Goal: Information Seeking & Learning: Check status

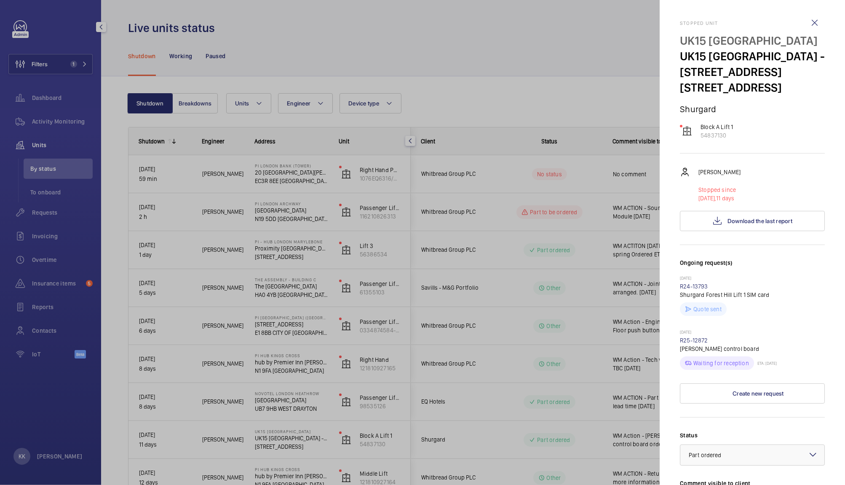
scroll to position [215, 0]
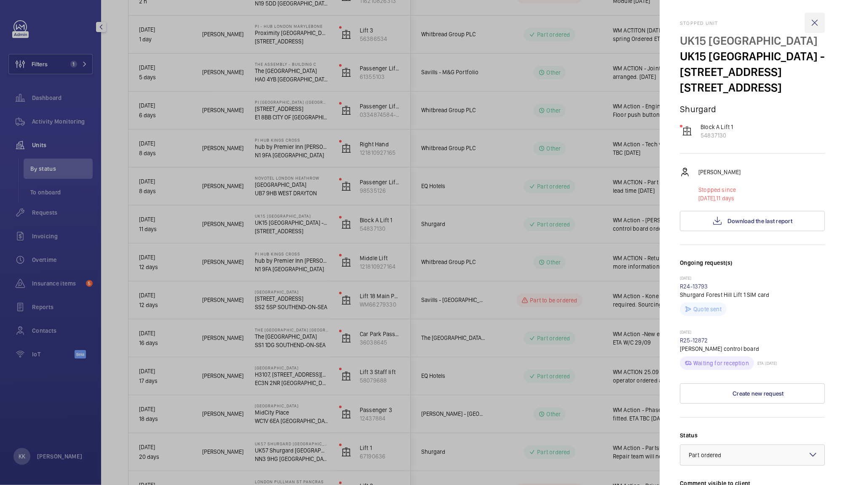
click at [810, 24] on wm-front-icon-button at bounding box center [815, 23] width 20 height 20
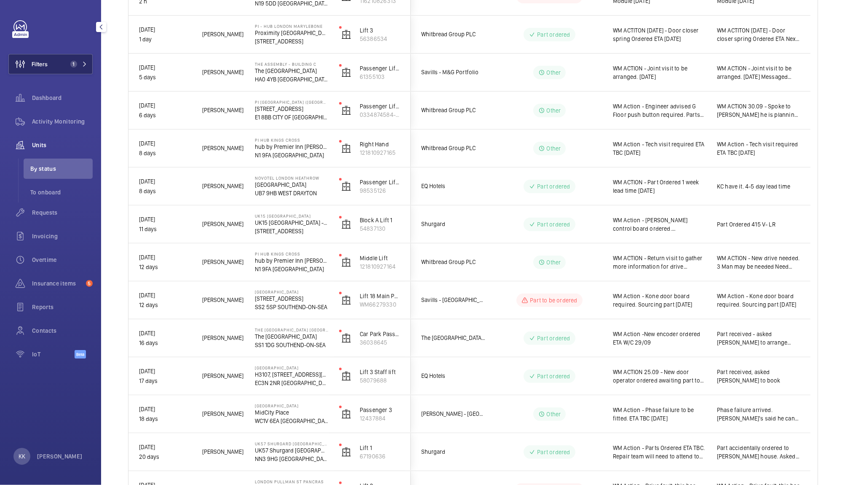
click at [56, 67] on button "Filters 1" at bounding box center [50, 64] width 84 height 20
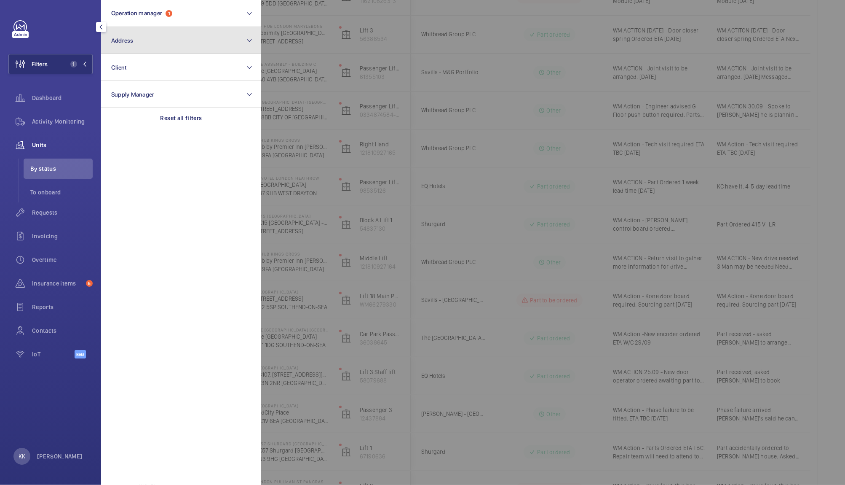
click at [171, 41] on button "Address" at bounding box center [181, 40] width 160 height 27
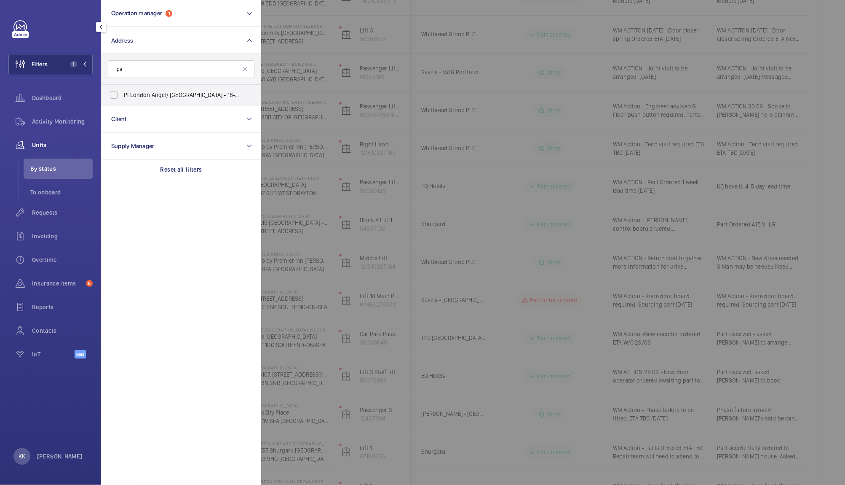
type input "p"
type input "n1 0ps"
click at [187, 117] on span "PI London Angel/ Islington - 18-26 Parkfield St, ISLINGTON N1 0PS" at bounding box center [182, 115] width 116 height 8
click at [122, 117] on input "PI London Angel/ Islington - 18-26 Parkfield St, ISLINGTON N1 0PS" at bounding box center [113, 115] width 17 height 17
checkbox input "true"
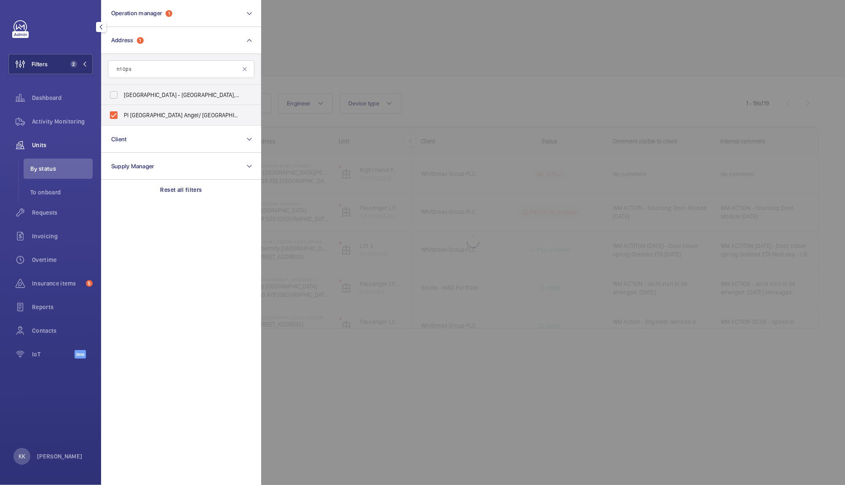
click at [341, 95] on div at bounding box center [683, 242] width 845 height 485
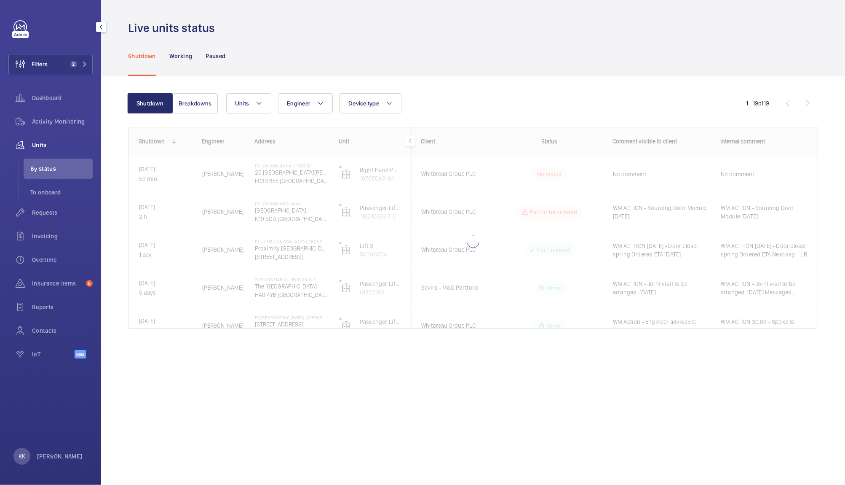
click at [360, 80] on div "Shutdown Breakdowns Units Engineer Device type More filters Reset all filters 1…" at bounding box center [473, 214] width 690 height 269
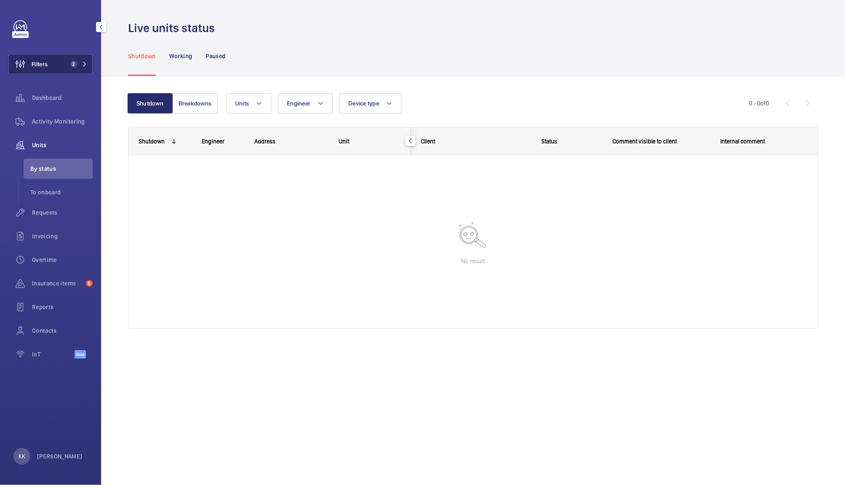
click at [64, 72] on button "Filters 2" at bounding box center [50, 64] width 84 height 20
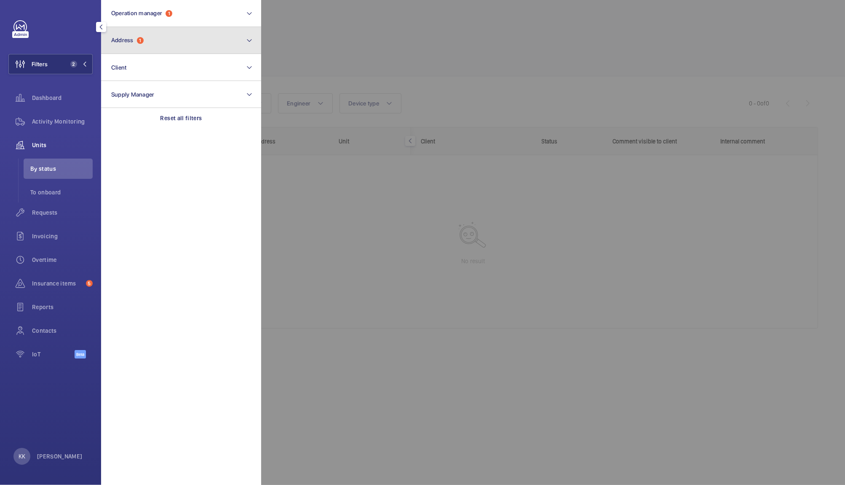
click at [163, 35] on button "Address 1" at bounding box center [181, 40] width 160 height 27
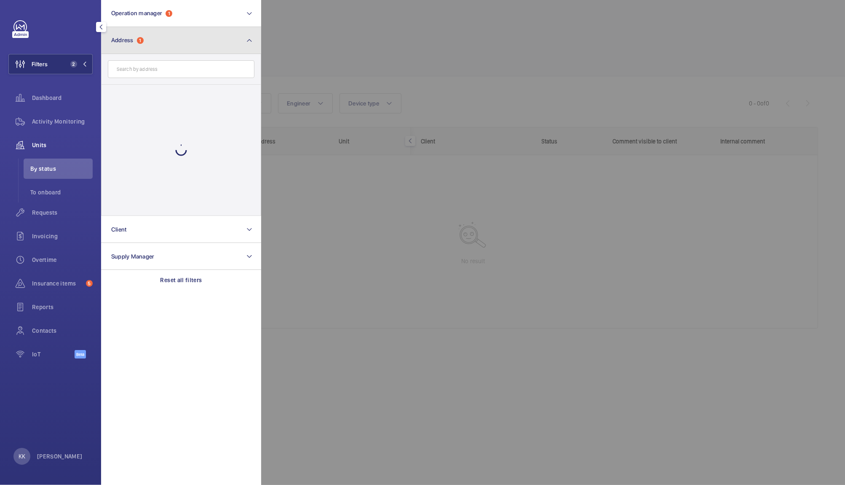
click at [145, 42] on button "Address 1" at bounding box center [181, 40] width 160 height 27
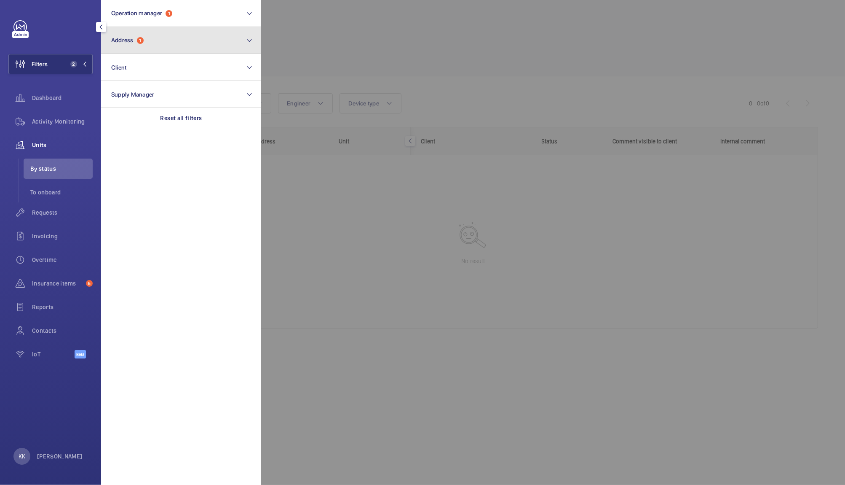
click at [145, 42] on button "Address 1" at bounding box center [181, 40] width 160 height 27
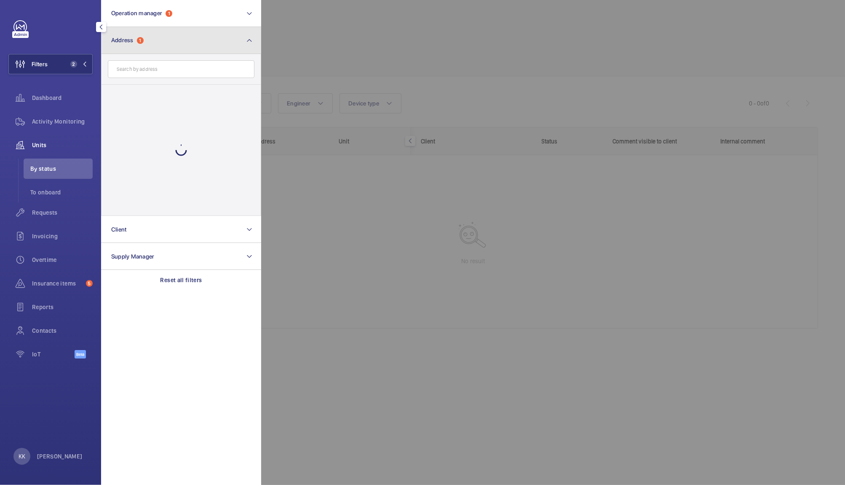
click at [143, 41] on span "1" at bounding box center [140, 40] width 7 height 7
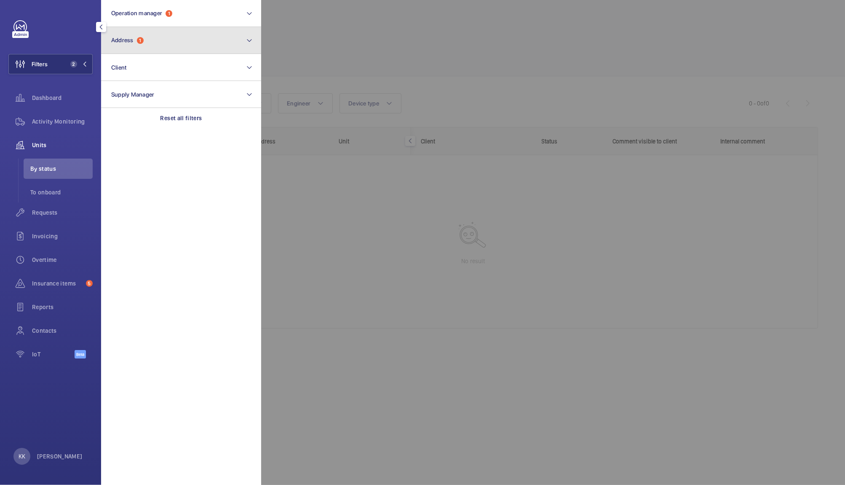
click at [143, 41] on span "1" at bounding box center [140, 40] width 7 height 7
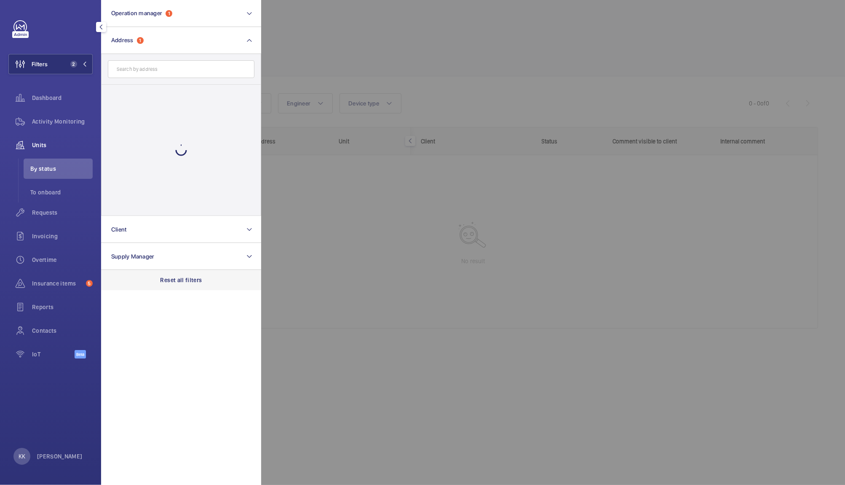
click at [182, 282] on p "Reset all filters" at bounding box center [182, 280] width 42 height 8
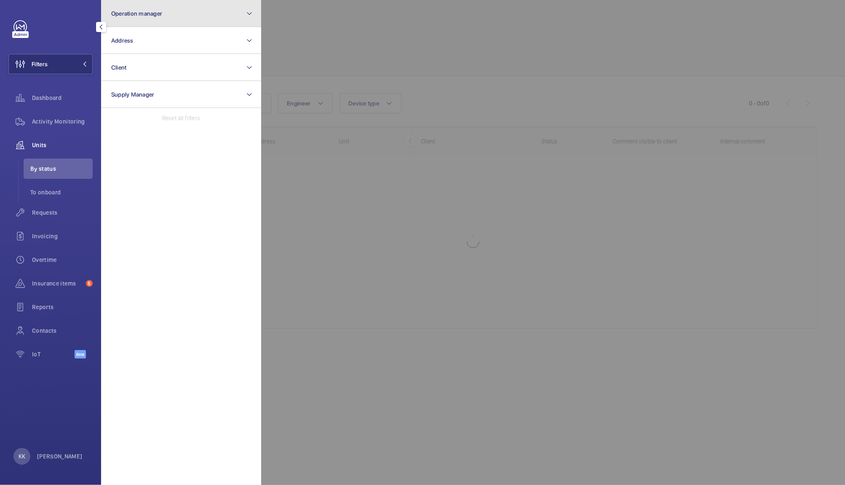
click at [139, 19] on button "Operation manager" at bounding box center [181, 13] width 160 height 27
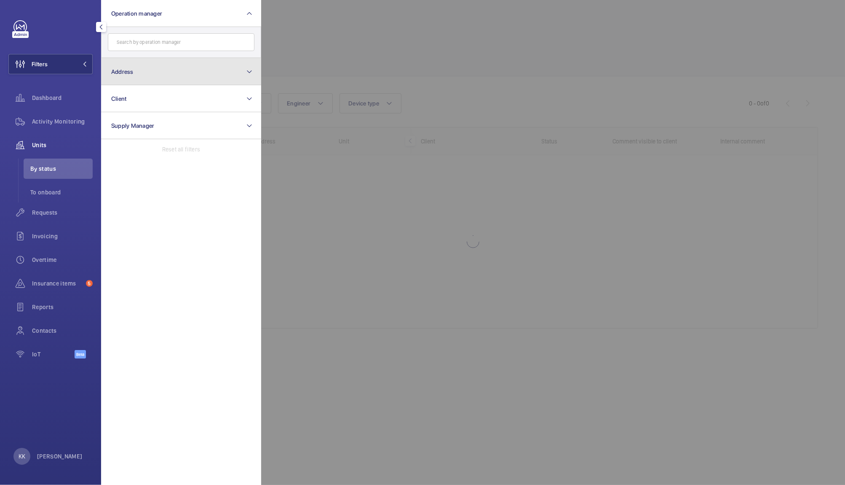
click at [137, 80] on button "Address" at bounding box center [181, 71] width 160 height 27
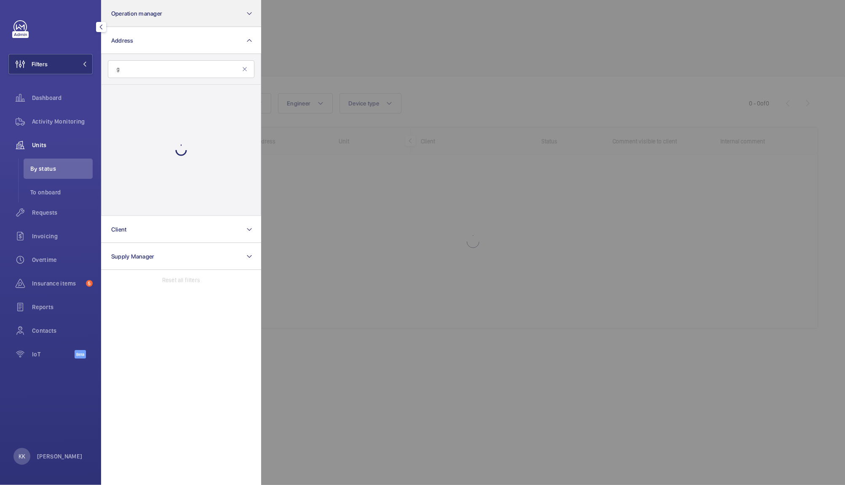
type input "g"
click at [158, 5] on button "Operation manager" at bounding box center [181, 13] width 160 height 27
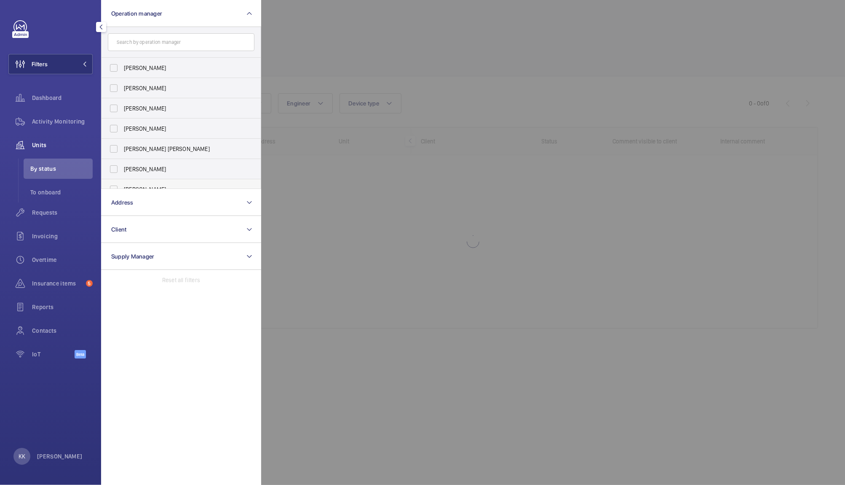
click at [161, 186] on span "[PERSON_NAME]" at bounding box center [182, 189] width 116 height 8
click at [122, 186] on input "[PERSON_NAME]" at bounding box center [113, 189] width 17 height 17
checkbox input "true"
click at [387, 79] on div at bounding box center [683, 242] width 845 height 485
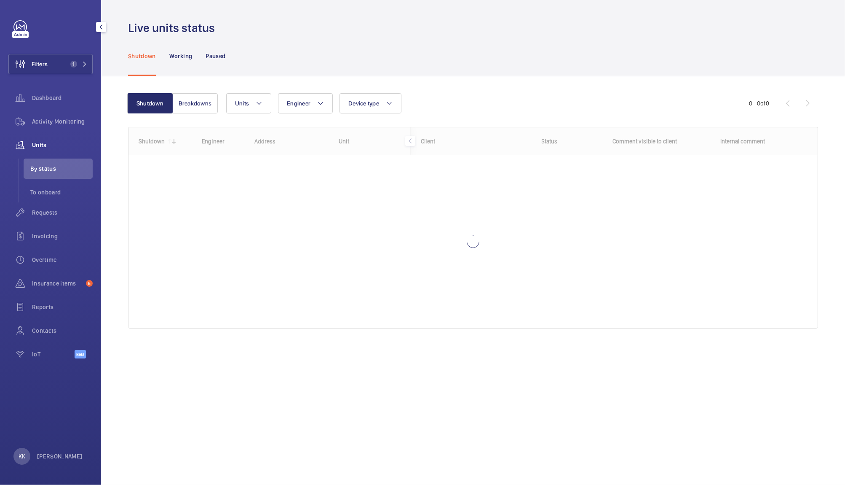
click at [527, 110] on div "Units Engineer Device type More filters Reset all filters" at bounding box center [487, 103] width 523 height 20
click at [495, 96] on div "Units Engineer Device type More filters Reset all filters" at bounding box center [487, 103] width 523 height 20
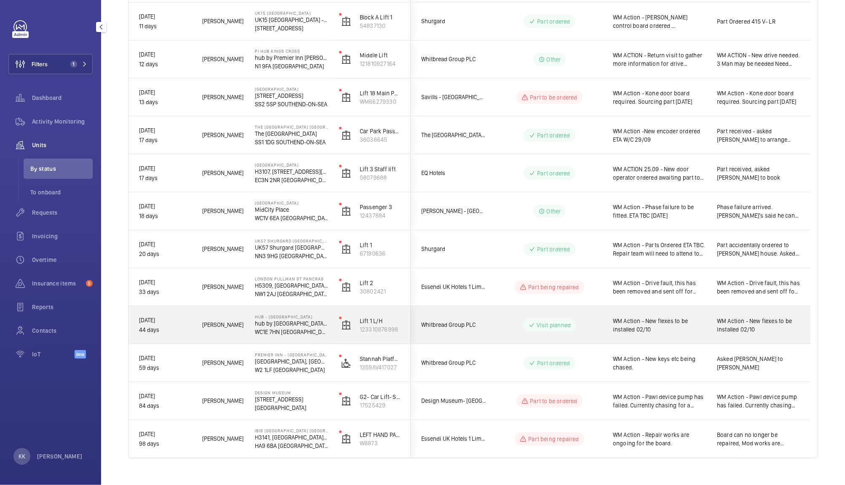
scroll to position [456, 0]
click at [665, 336] on div "WM Action - New flexes to be installed 02/10" at bounding box center [654, 325] width 103 height 36
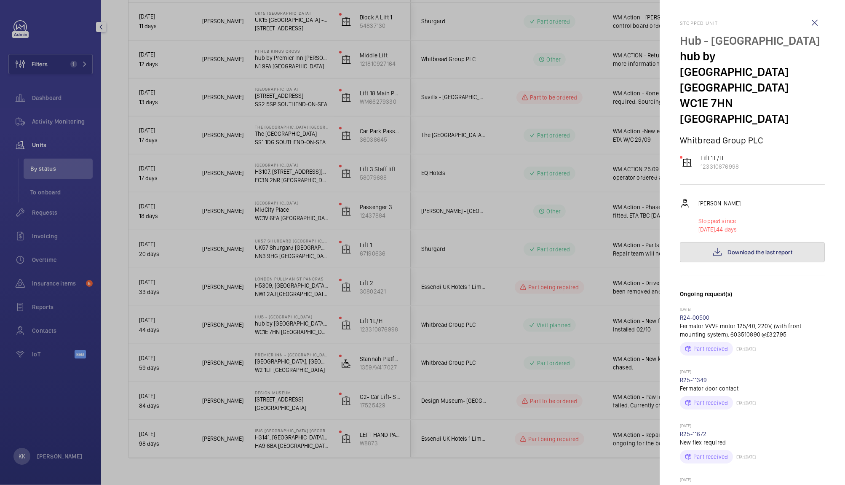
click at [748, 249] on span "Download the last report" at bounding box center [760, 252] width 65 height 7
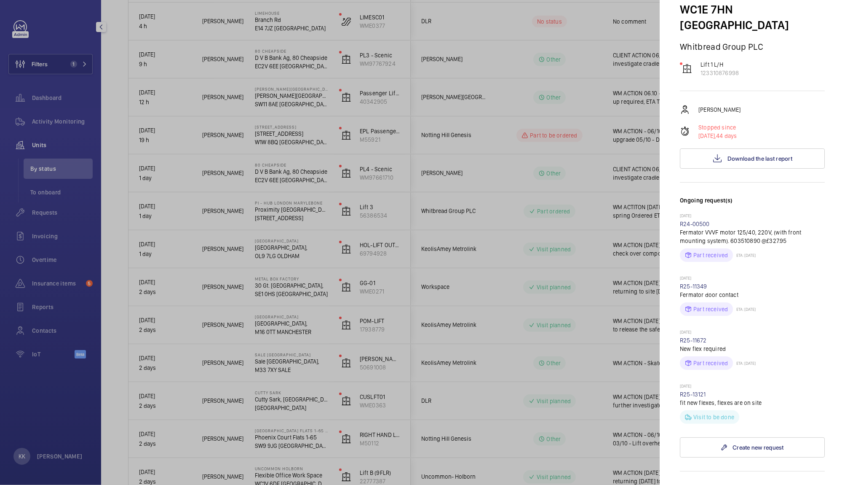
scroll to position [91, 0]
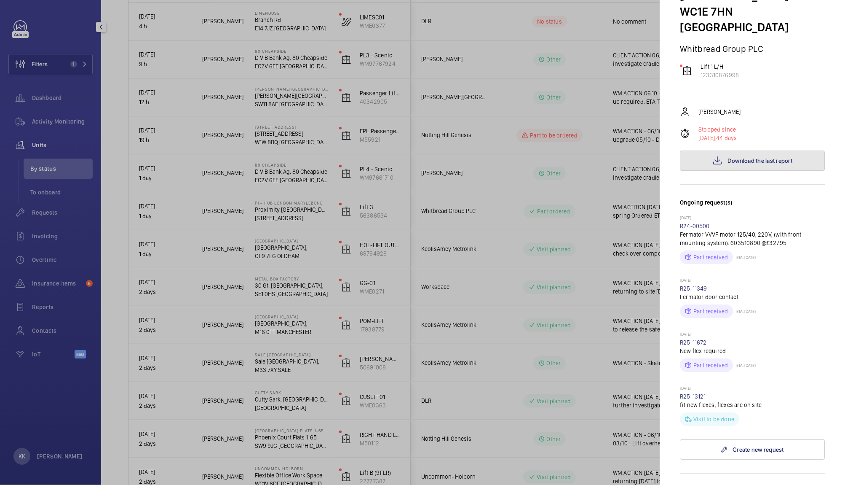
click at [768, 157] on span "Download the last report" at bounding box center [760, 160] width 65 height 7
click at [476, 274] on div at bounding box center [422, 242] width 845 height 485
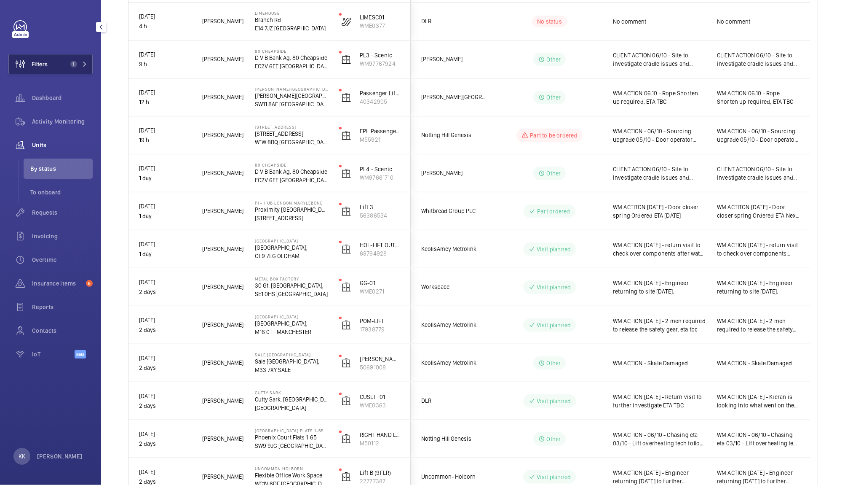
click at [62, 65] on button "Filters 1" at bounding box center [50, 64] width 84 height 20
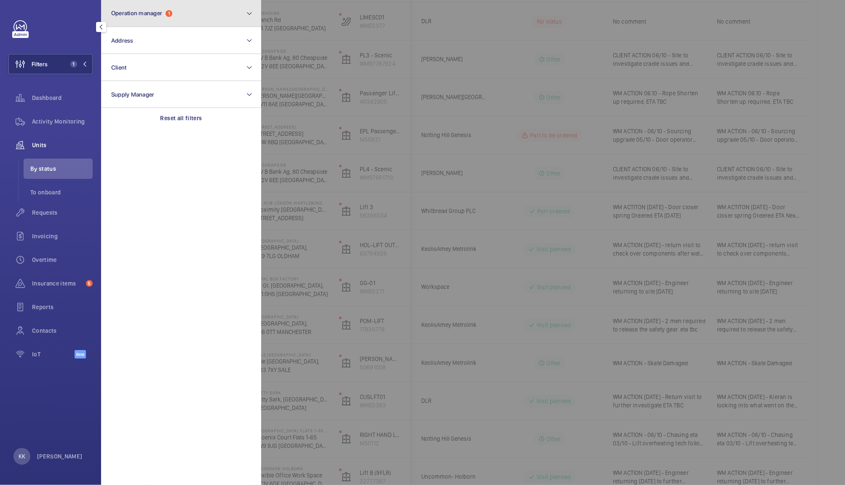
click at [177, 13] on button "Operation manager 1" at bounding box center [181, 13] width 160 height 27
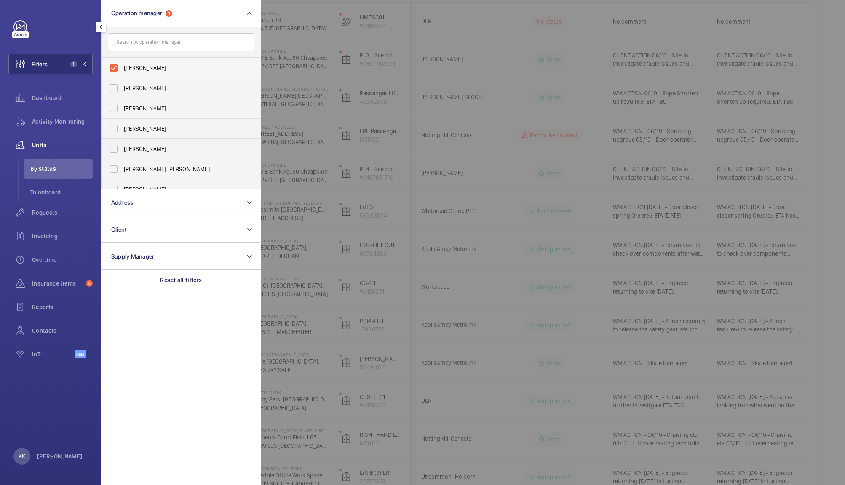
click at [158, 70] on span "[PERSON_NAME]" at bounding box center [182, 68] width 116 height 8
click at [122, 70] on input "[PERSON_NAME]" at bounding box center [113, 67] width 17 height 17
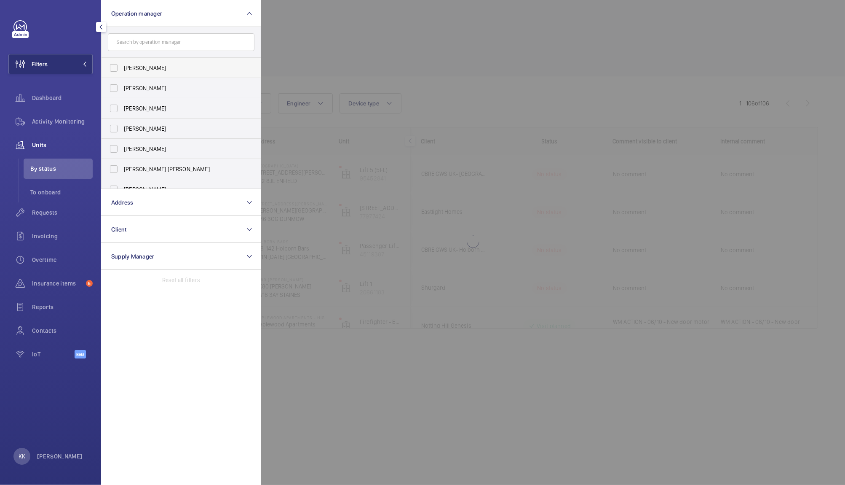
click at [158, 70] on span "[PERSON_NAME]" at bounding box center [182, 68] width 116 height 8
click at [122, 70] on input "[PERSON_NAME]" at bounding box center [113, 67] width 17 height 17
checkbox input "true"
click at [367, 50] on div at bounding box center [683, 242] width 845 height 485
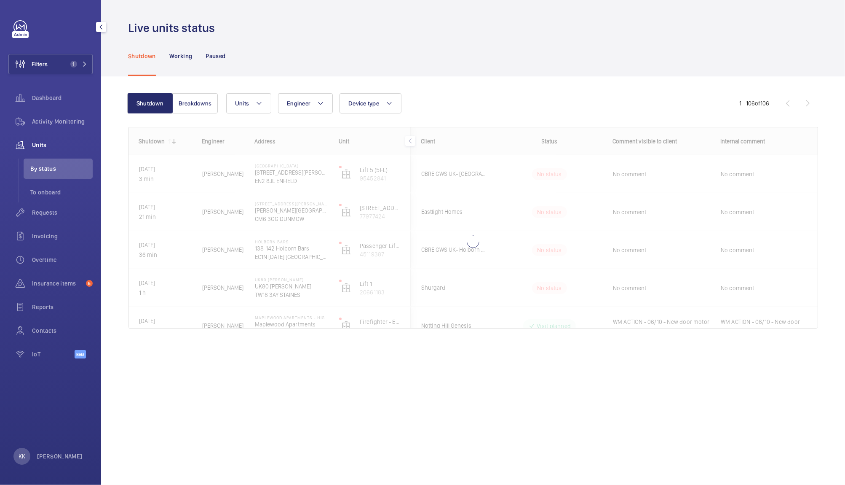
click at [464, 80] on div "Shutdown Breakdowns Units Engineer Device type More filters Reset all filters 1…" at bounding box center [473, 214] width 690 height 269
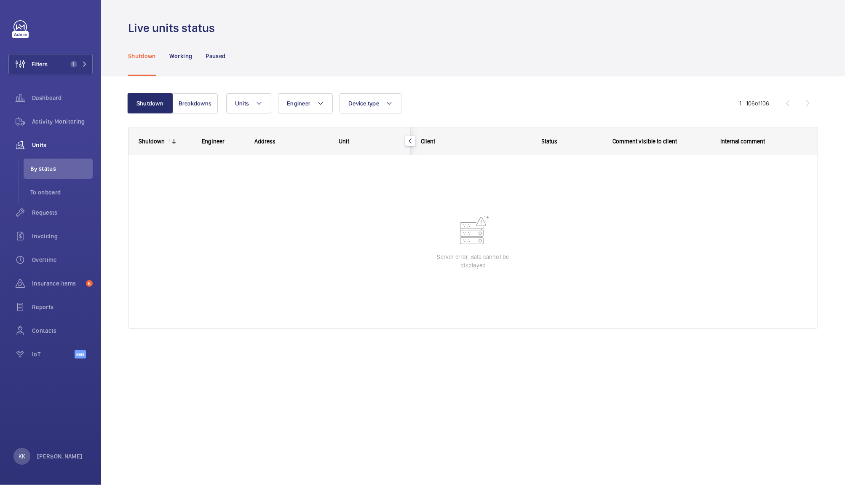
click at [282, 47] on div "Shutdown Working Paused" at bounding box center [473, 56] width 690 height 40
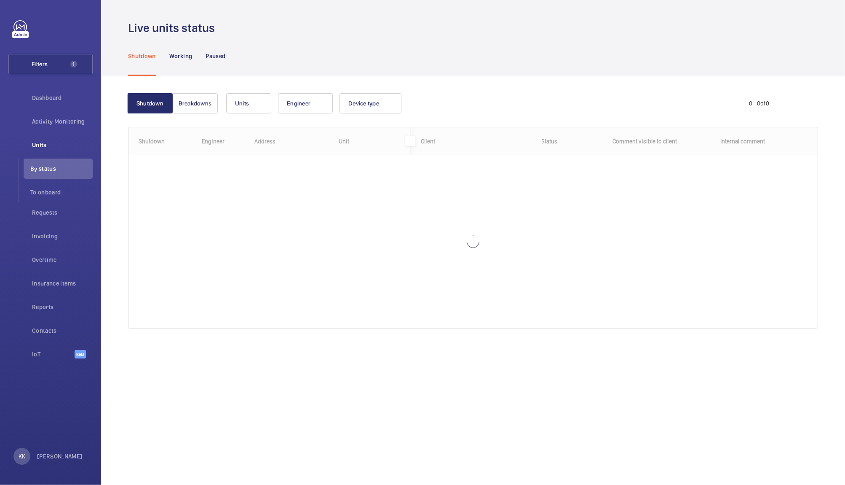
click at [453, 89] on div "Shutdown Breakdowns Units Engineer Device type More filters Reset all filters 0…" at bounding box center [473, 214] width 690 height 269
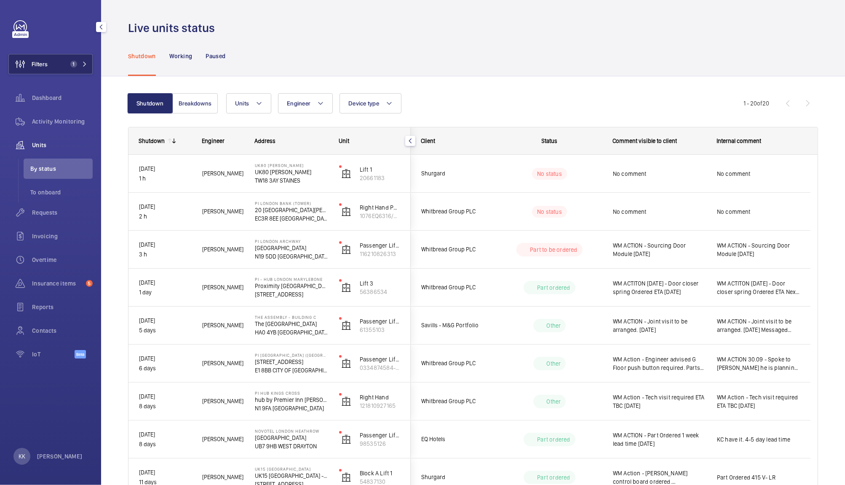
click at [61, 68] on button "Filters 1" at bounding box center [50, 64] width 84 height 20
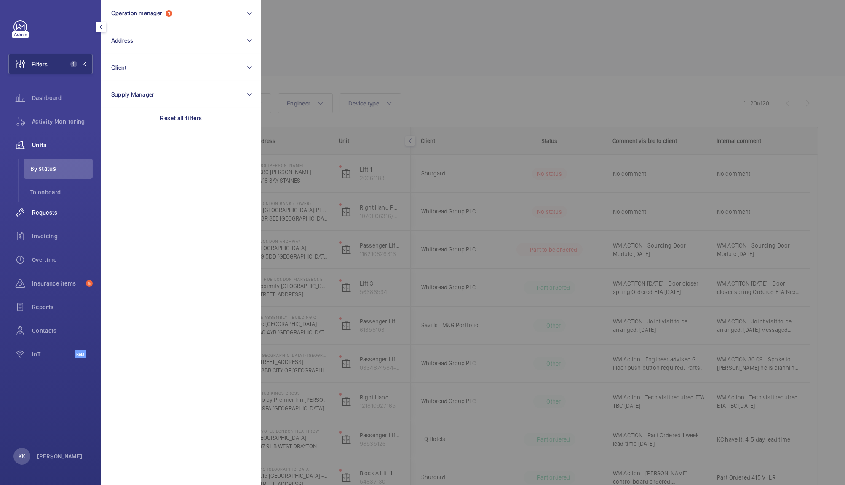
click at [51, 211] on span "Requests" at bounding box center [62, 212] width 61 height 8
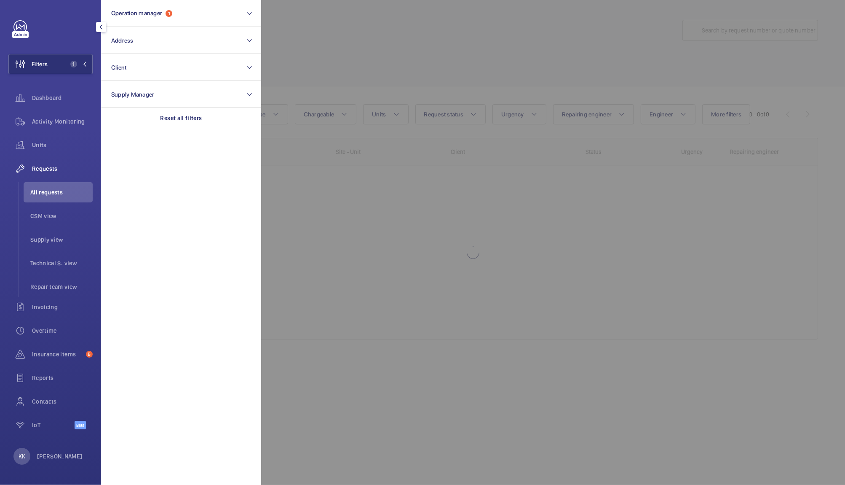
click at [56, 193] on span "All requests" at bounding box center [61, 192] width 62 height 8
click at [134, 48] on button "Address" at bounding box center [181, 40] width 160 height 27
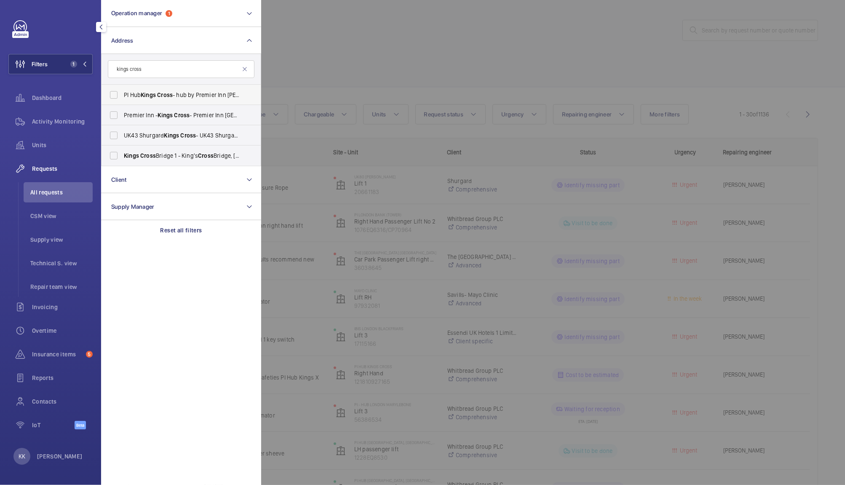
type input "kings cross"
click at [171, 99] on span "PI Hub Kings Cross - hub by Premier Inn [PERSON_NAME][GEOGRAPHIC_DATA], [GEOGRA…" at bounding box center [182, 95] width 116 height 8
click at [122, 99] on input "PI Hub Kings Cross - hub by Premier Inn [PERSON_NAME][GEOGRAPHIC_DATA], [GEOGRA…" at bounding box center [113, 94] width 17 height 17
checkbox input "true"
click at [340, 63] on div at bounding box center [683, 242] width 845 height 485
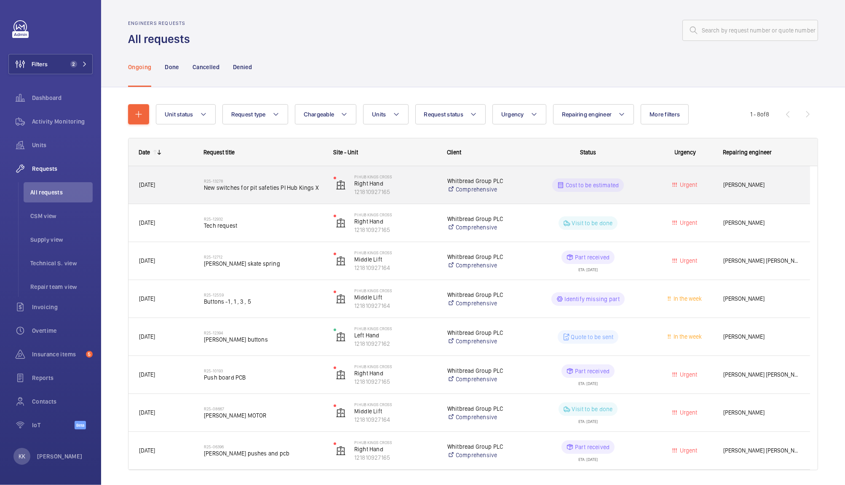
click at [260, 184] on span "New switches for pit safeties PI Hub Kings X" at bounding box center [263, 187] width 119 height 8
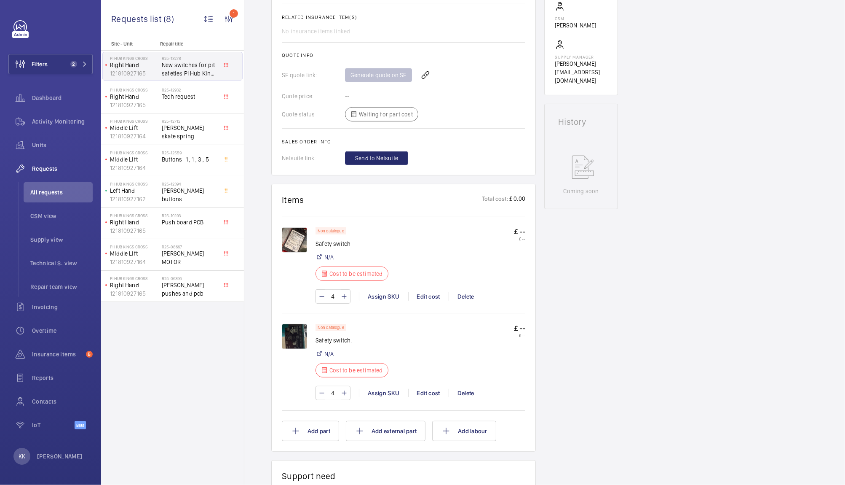
scroll to position [424, 0]
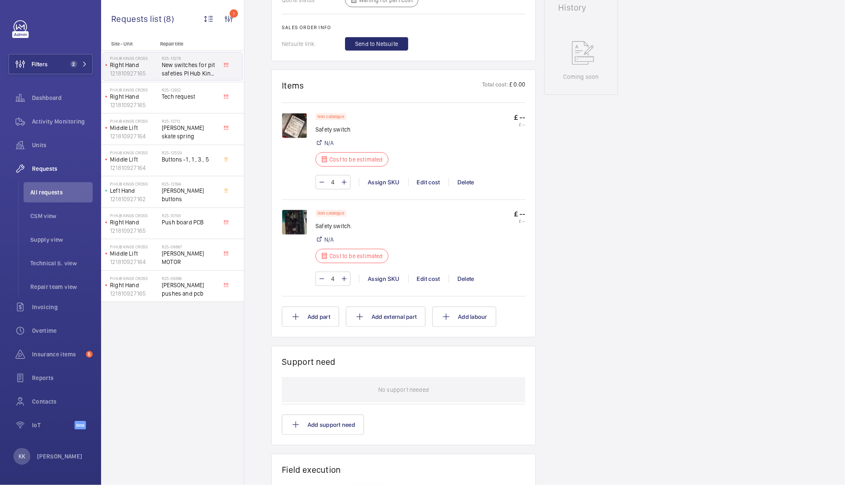
click at [290, 122] on img at bounding box center [294, 125] width 25 height 25
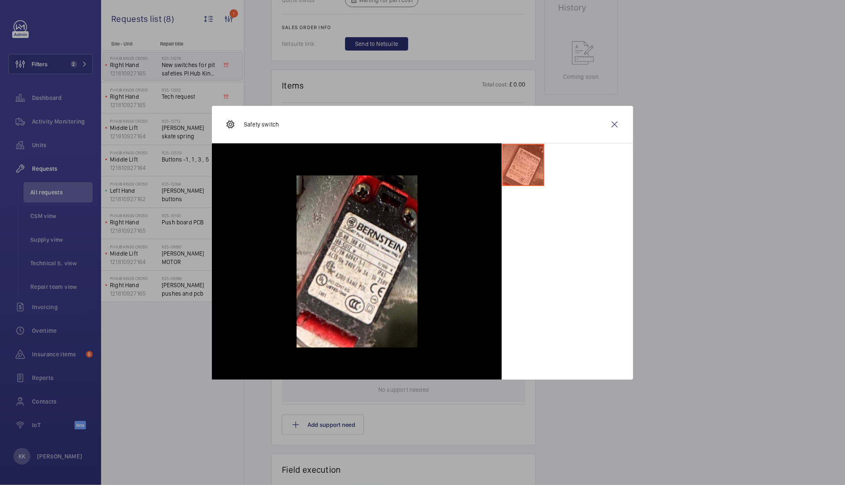
click at [683, 158] on div at bounding box center [422, 242] width 845 height 485
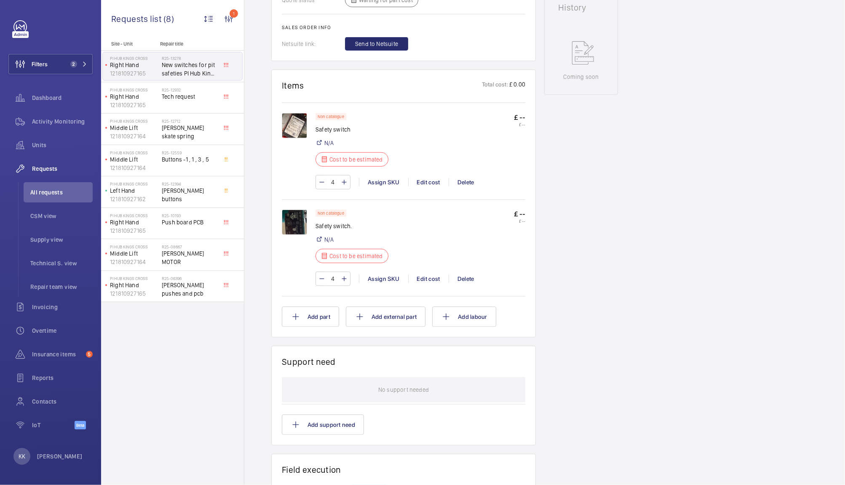
click at [306, 228] on img at bounding box center [294, 221] width 25 height 25
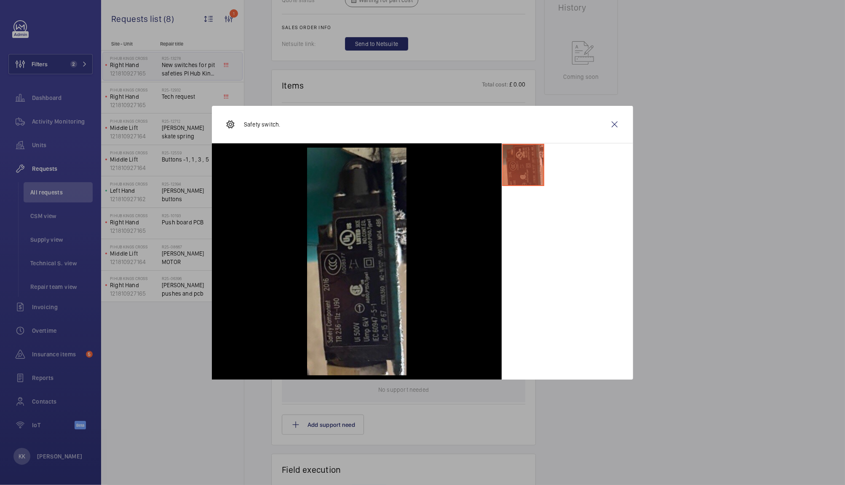
click at [699, 150] on div at bounding box center [422, 242] width 845 height 485
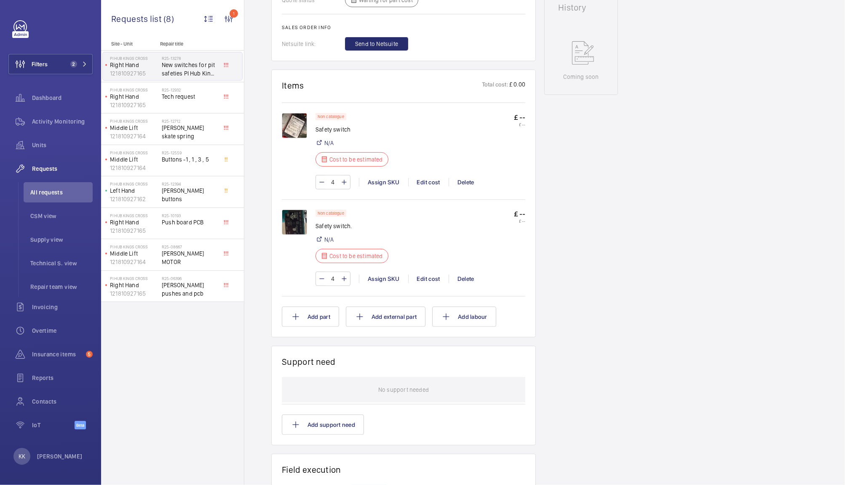
click at [291, 134] on img at bounding box center [294, 125] width 25 height 25
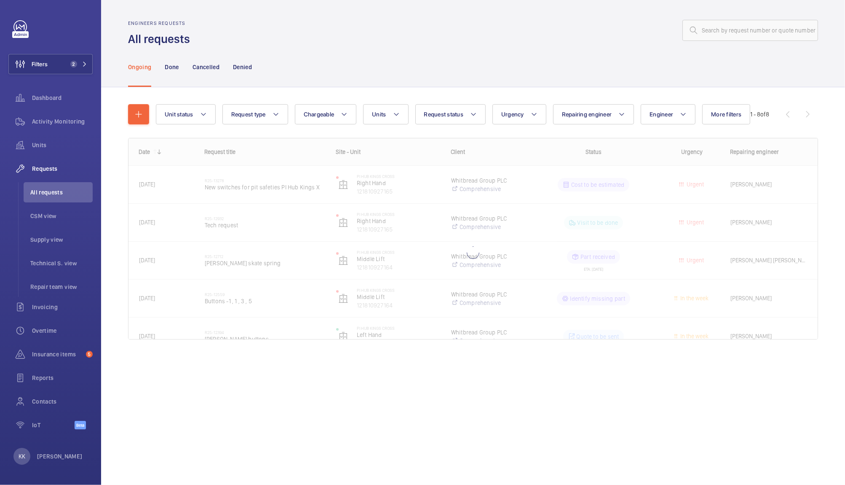
click at [266, 185] on div at bounding box center [473, 238] width 689 height 201
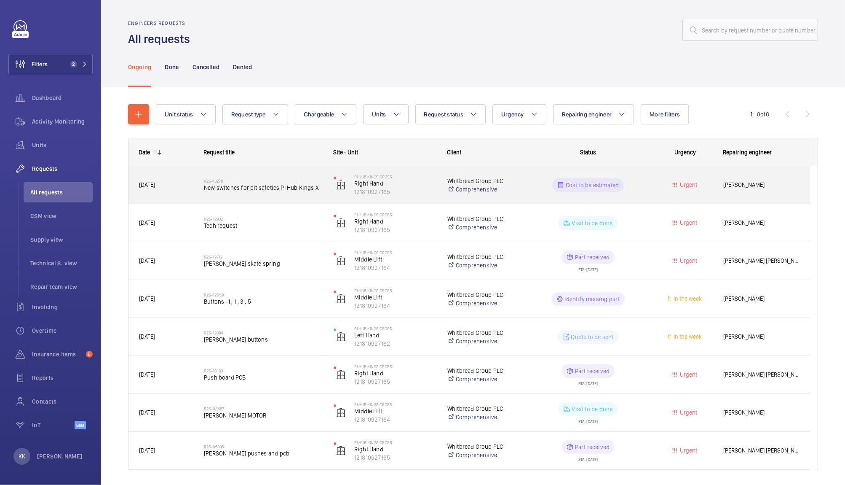
click at [296, 190] on span "New switches for pit safeties PI Hub Kings X" at bounding box center [263, 187] width 119 height 8
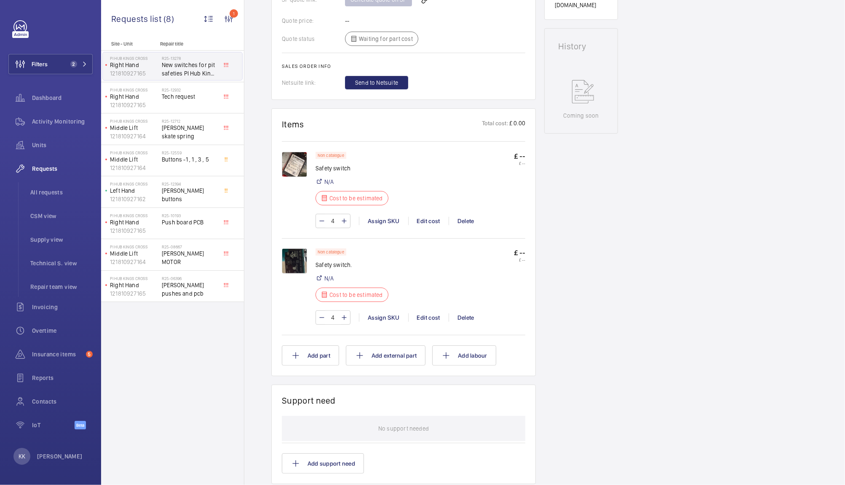
scroll to position [412, 0]
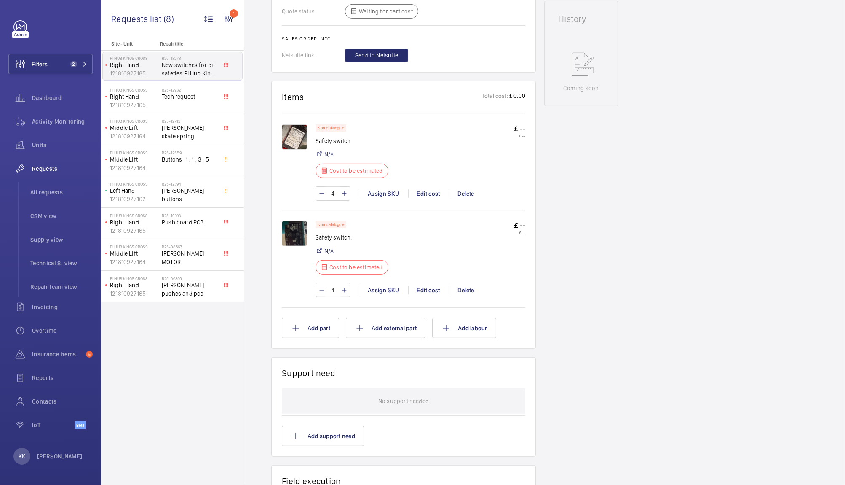
click at [297, 236] on img at bounding box center [294, 233] width 25 height 25
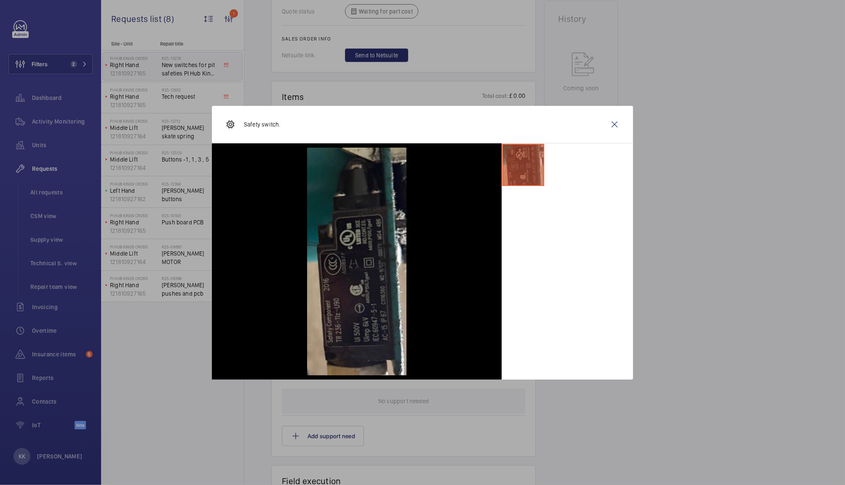
click at [560, 73] on div at bounding box center [422, 242] width 845 height 485
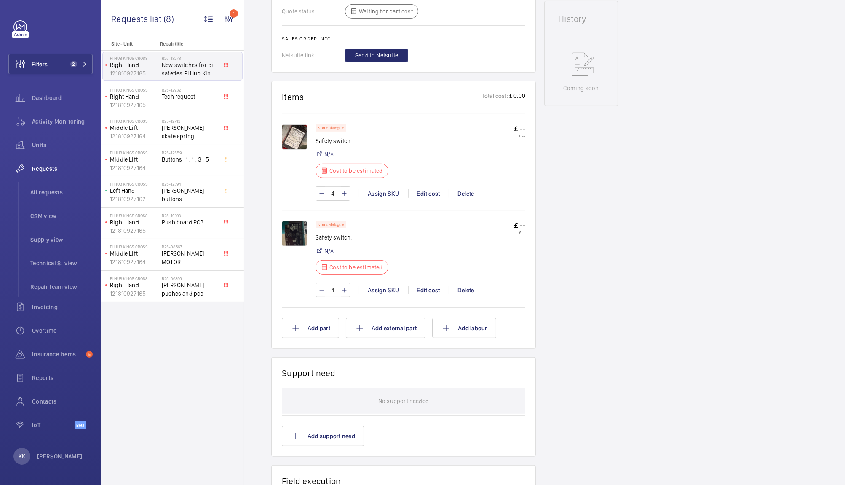
click at [289, 137] on img at bounding box center [294, 136] width 25 height 25
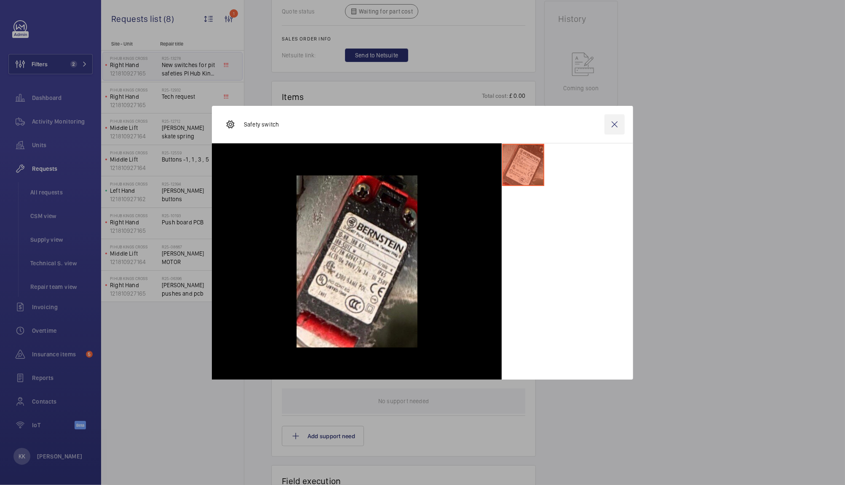
click at [617, 123] on wm-front-icon-button at bounding box center [615, 124] width 20 height 20
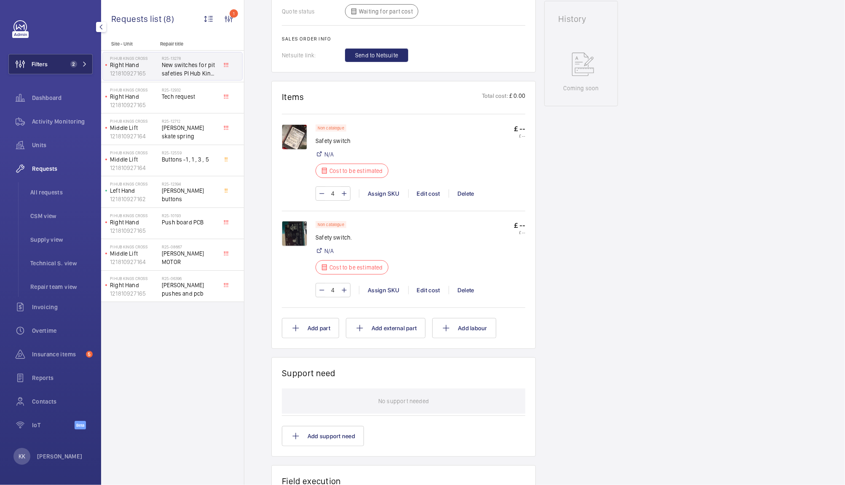
click at [66, 63] on button "Filters 2" at bounding box center [50, 64] width 84 height 20
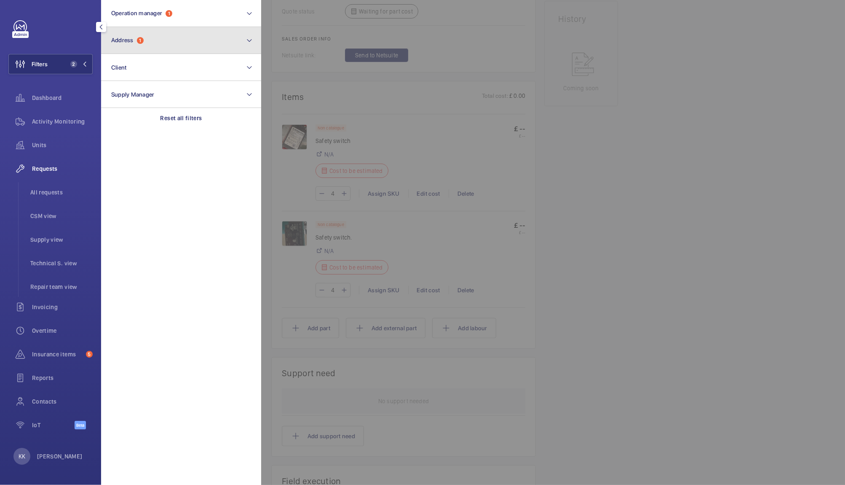
click at [168, 27] on button "Address 1" at bounding box center [181, 40] width 160 height 27
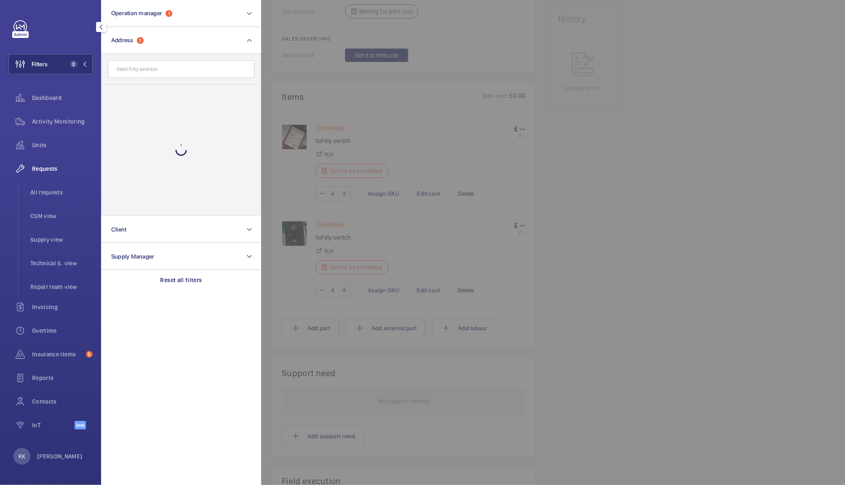
click at [130, 90] on div at bounding box center [181, 150] width 159 height 131
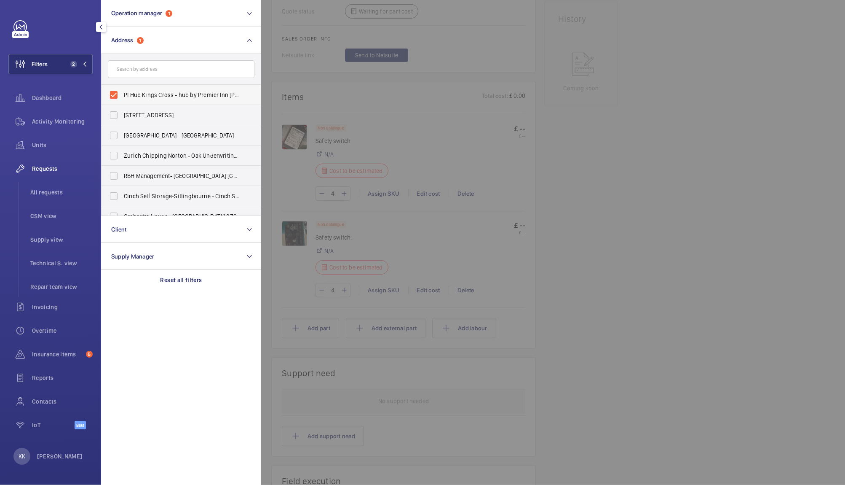
click at [134, 91] on span "PI Hub Kings Cross - hub by Premier Inn London King's Cross hotel, LONDON N1 9FA" at bounding box center [182, 95] width 116 height 8
click at [122, 91] on input "PI Hub Kings Cross - hub by Premier Inn London King's Cross hotel, LONDON N1 9FA" at bounding box center [113, 94] width 17 height 17
checkbox input "false"
click at [142, 75] on input "text" at bounding box center [181, 69] width 147 height 18
click at [133, 75] on input "text" at bounding box center [181, 69] width 147 height 18
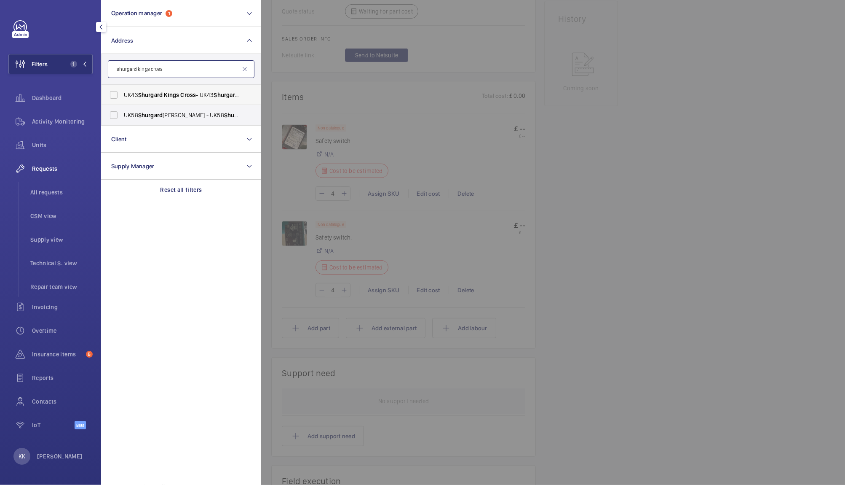
type input "shurgard kings cross"
click at [163, 98] on span "Shurgard" at bounding box center [150, 94] width 24 height 7
click at [122, 98] on input "UK43 Shurgard Kings Cross - UK43 Shurgard Kings Cross - Brandon Rd, LONDON N7 9…" at bounding box center [113, 94] width 17 height 17
checkbox input "true"
click at [359, 94] on div at bounding box center [683, 242] width 845 height 485
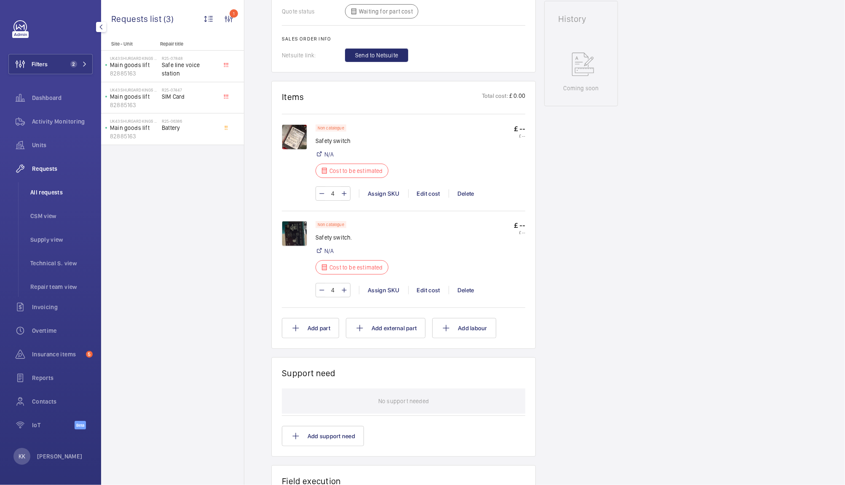
click at [47, 195] on span "All requests" at bounding box center [61, 192] width 62 height 8
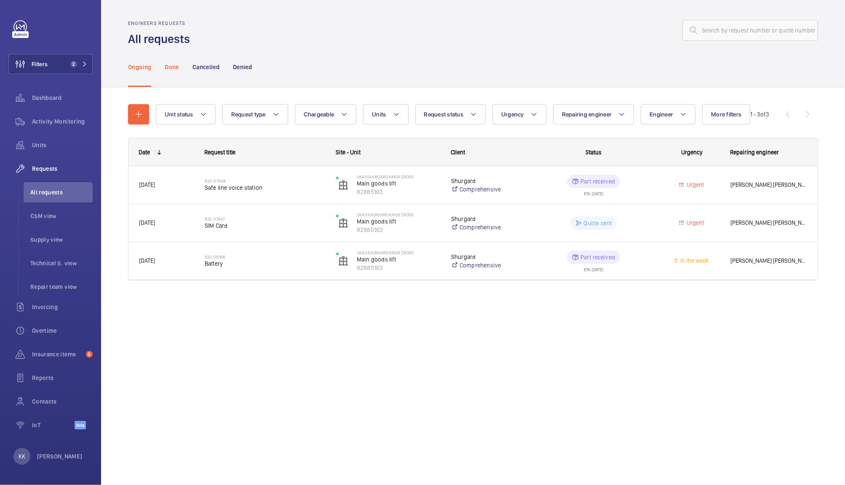
click at [172, 69] on p "Done" at bounding box center [172, 67] width 14 height 8
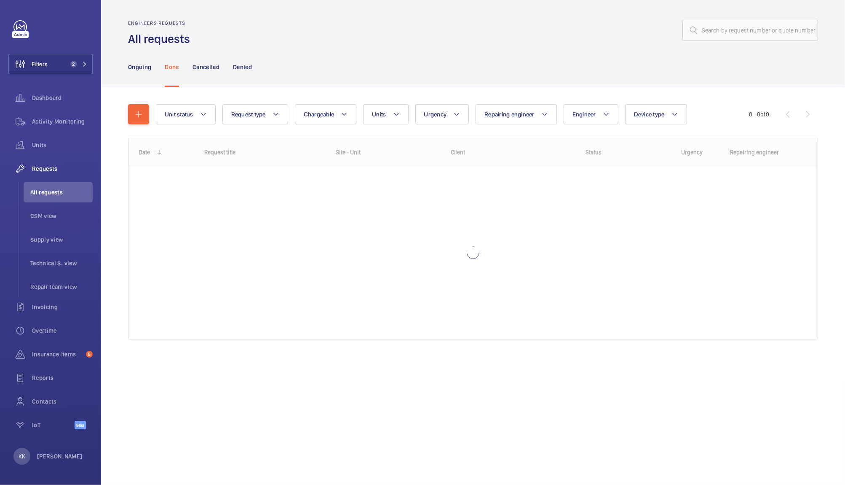
click at [271, 53] on div "Ongoing Done Cancelled Denied" at bounding box center [473, 67] width 690 height 40
click at [367, 47] on div "Ongoing Done Cancelled Denied" at bounding box center [473, 67] width 690 height 40
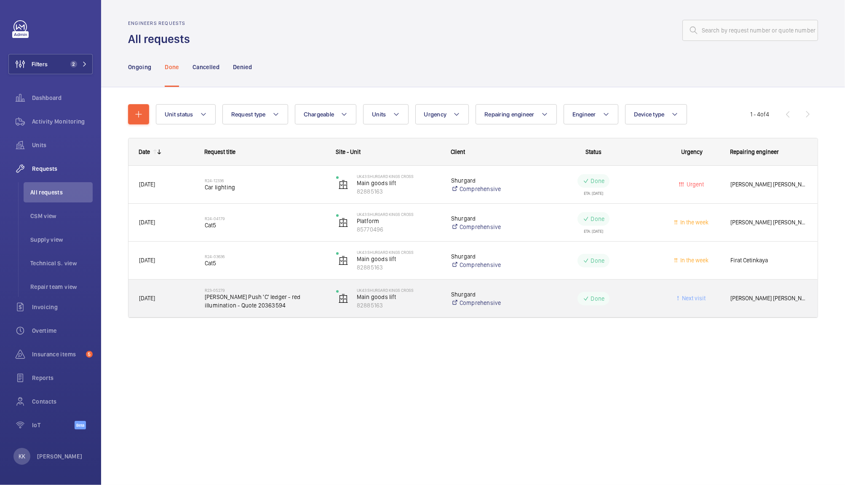
click at [233, 303] on span "Dewhurst Push 'C' ledger - red illumination - Quote 20363594" at bounding box center [265, 300] width 121 height 17
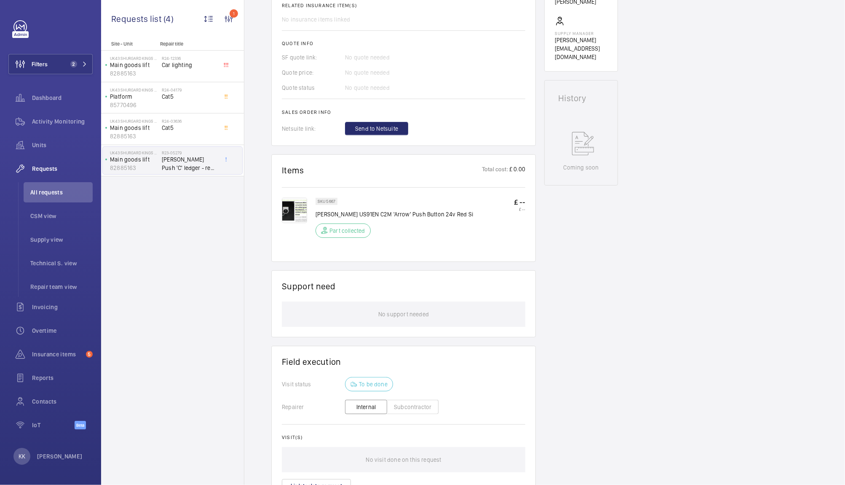
scroll to position [347, 0]
click at [293, 221] on img at bounding box center [294, 208] width 25 height 25
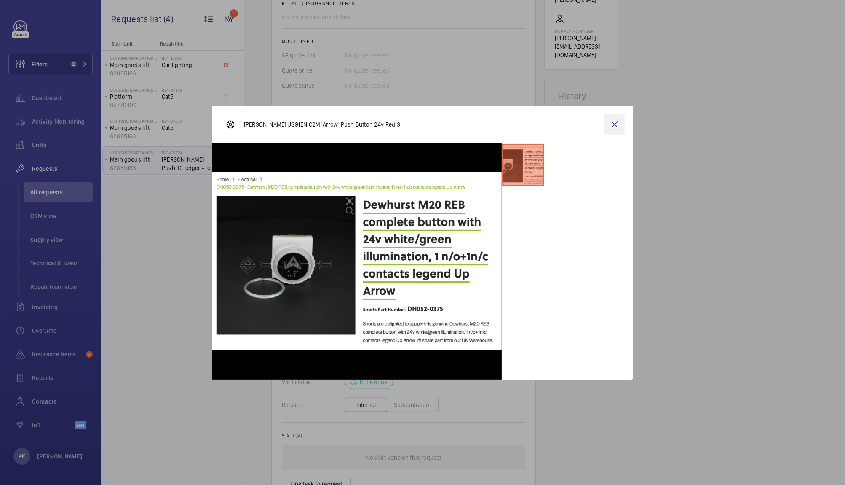
click at [616, 122] on wm-front-icon-button at bounding box center [615, 124] width 20 height 20
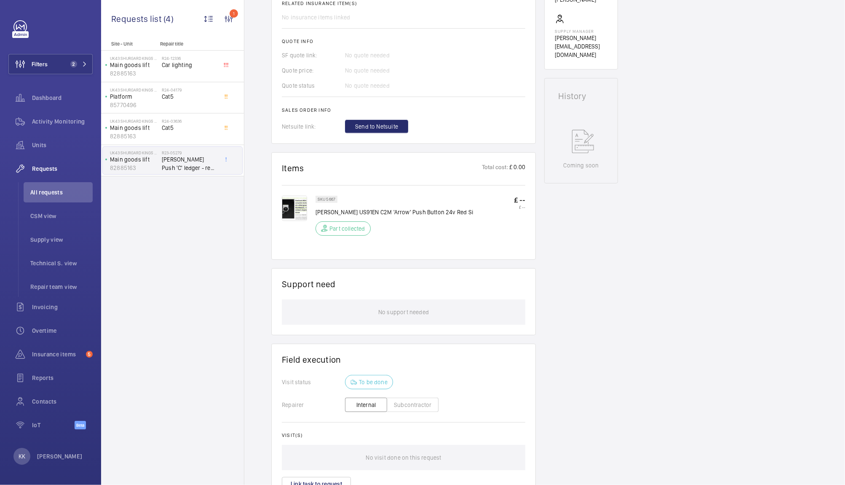
scroll to position [0, 0]
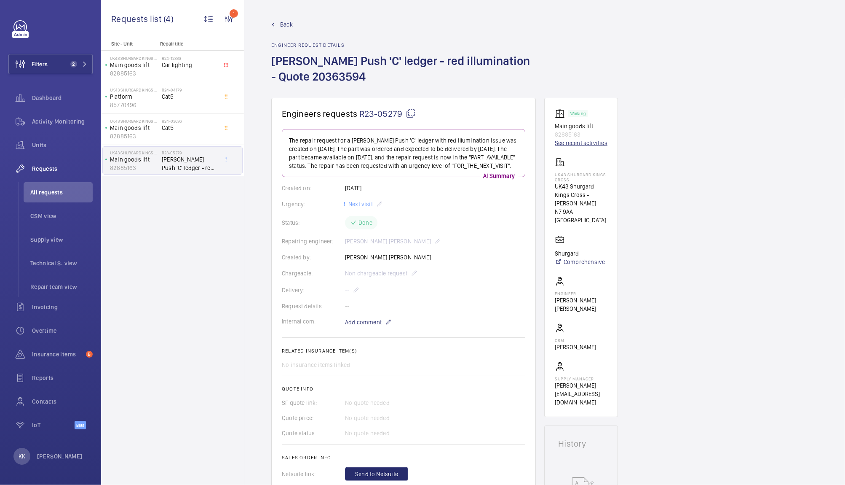
click at [589, 142] on link "See recent activities" at bounding box center [581, 143] width 53 height 8
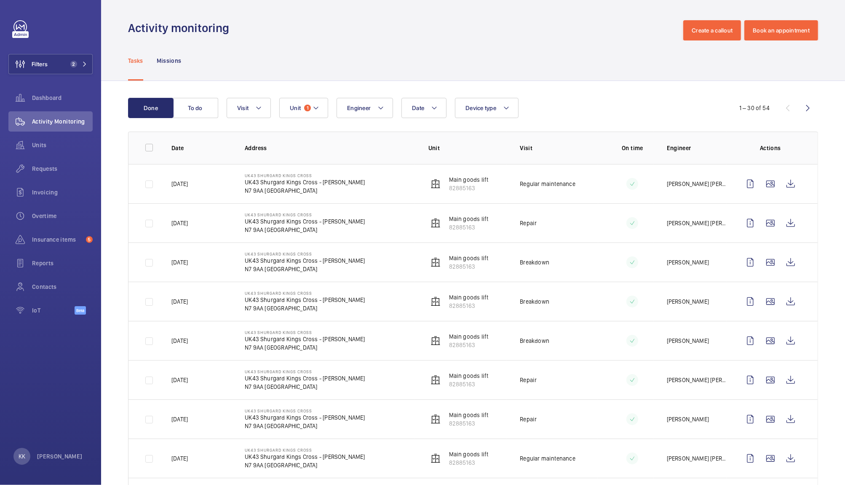
click at [192, 105] on button "To do" at bounding box center [196, 108] width 46 height 20
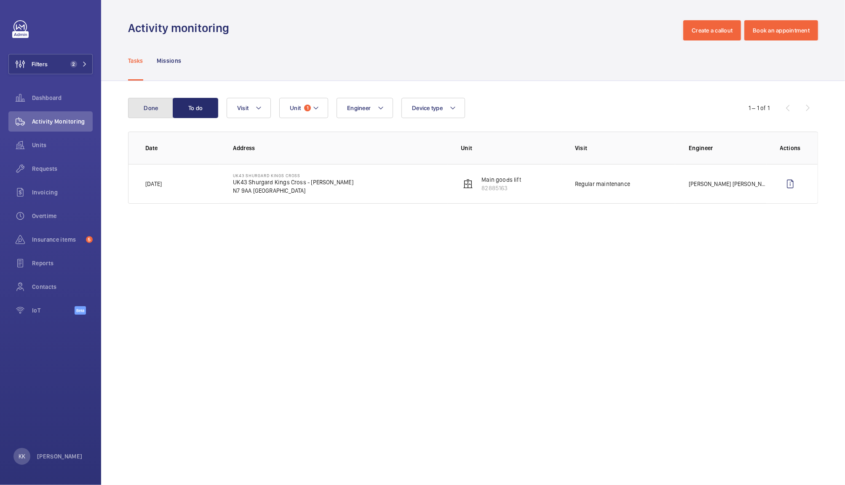
click at [159, 110] on button "Done" at bounding box center [151, 108] width 46 height 20
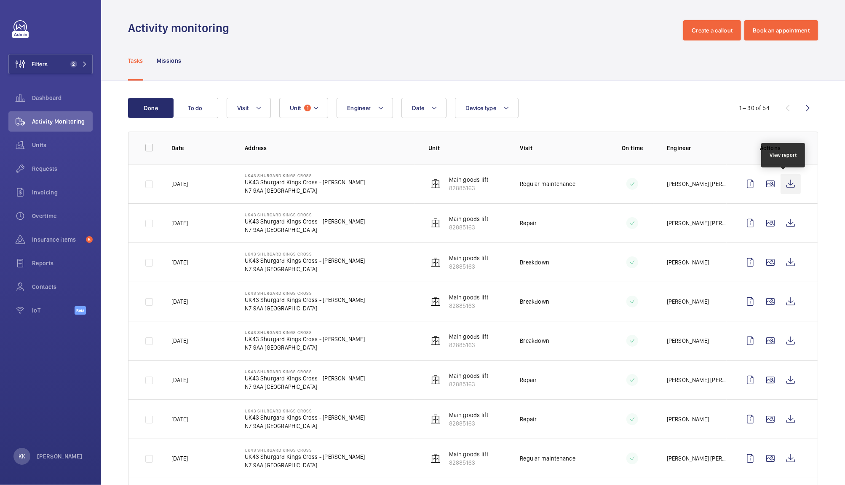
click at [790, 183] on wm-front-icon-button at bounding box center [791, 184] width 20 height 20
click at [783, 226] on wm-front-icon-button at bounding box center [791, 223] width 20 height 20
click at [337, 63] on div "Tasks Missions" at bounding box center [473, 60] width 690 height 40
click at [444, 54] on div "Tasks Missions" at bounding box center [473, 60] width 690 height 40
click at [448, 72] on div "Tasks Missions" at bounding box center [473, 60] width 690 height 40
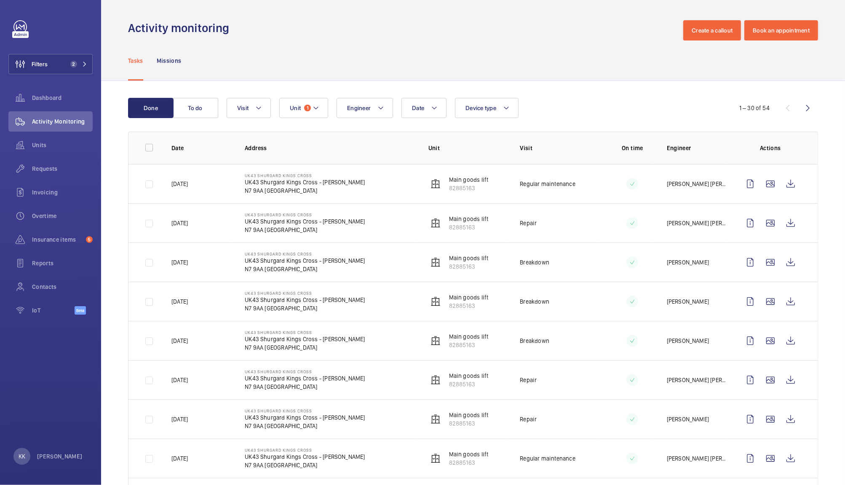
click at [556, 54] on div "Tasks Missions" at bounding box center [473, 60] width 690 height 40
click at [43, 171] on span "Requests" at bounding box center [62, 168] width 61 height 8
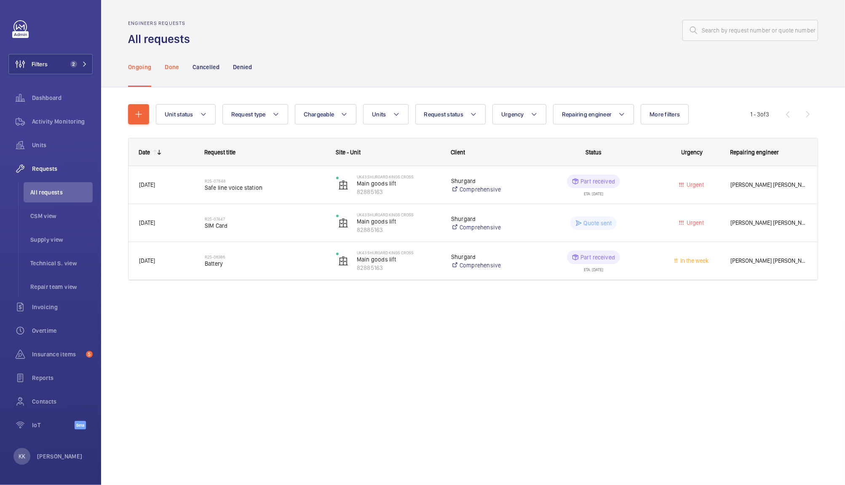
click at [173, 67] on p "Done" at bounding box center [172, 67] width 14 height 8
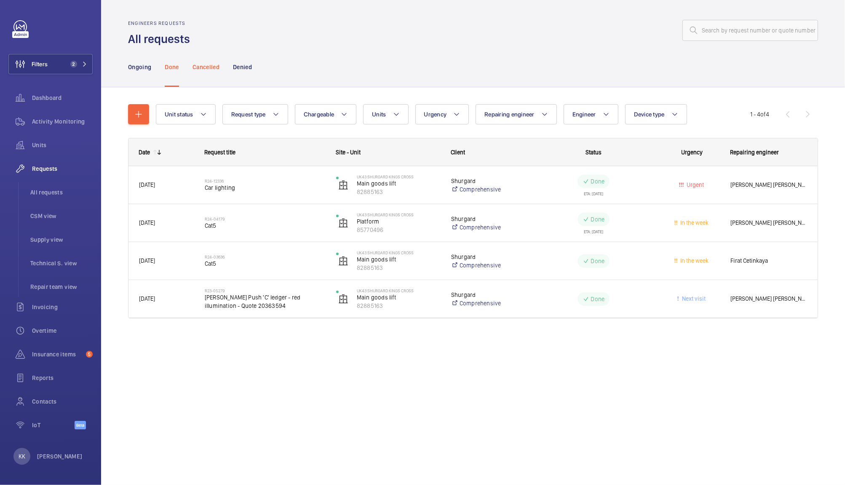
click at [198, 72] on div "Cancelled" at bounding box center [206, 67] width 27 height 40
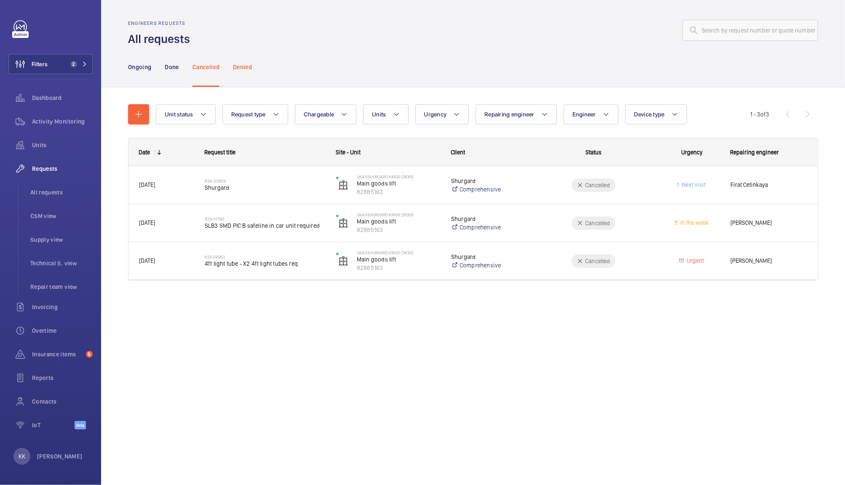
click at [237, 71] on div "Denied" at bounding box center [242, 67] width 19 height 40
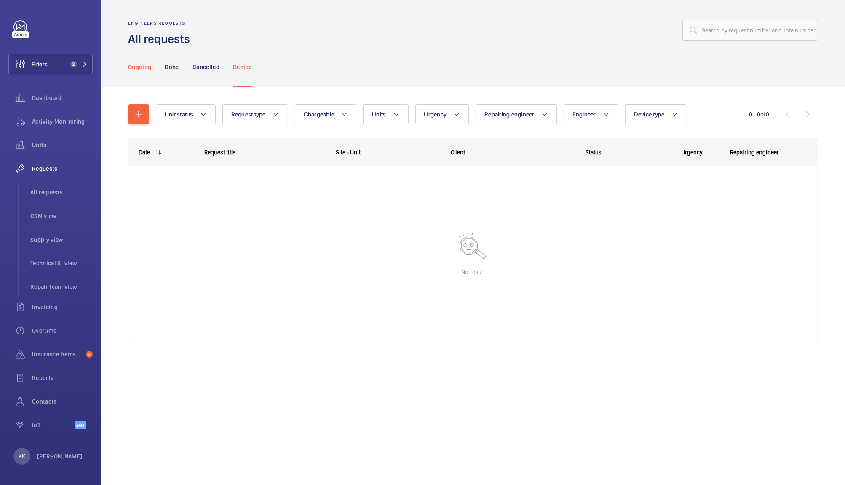
click at [137, 67] on p "Ongoing" at bounding box center [139, 67] width 23 height 8
